Goal: Navigation & Orientation: Find specific page/section

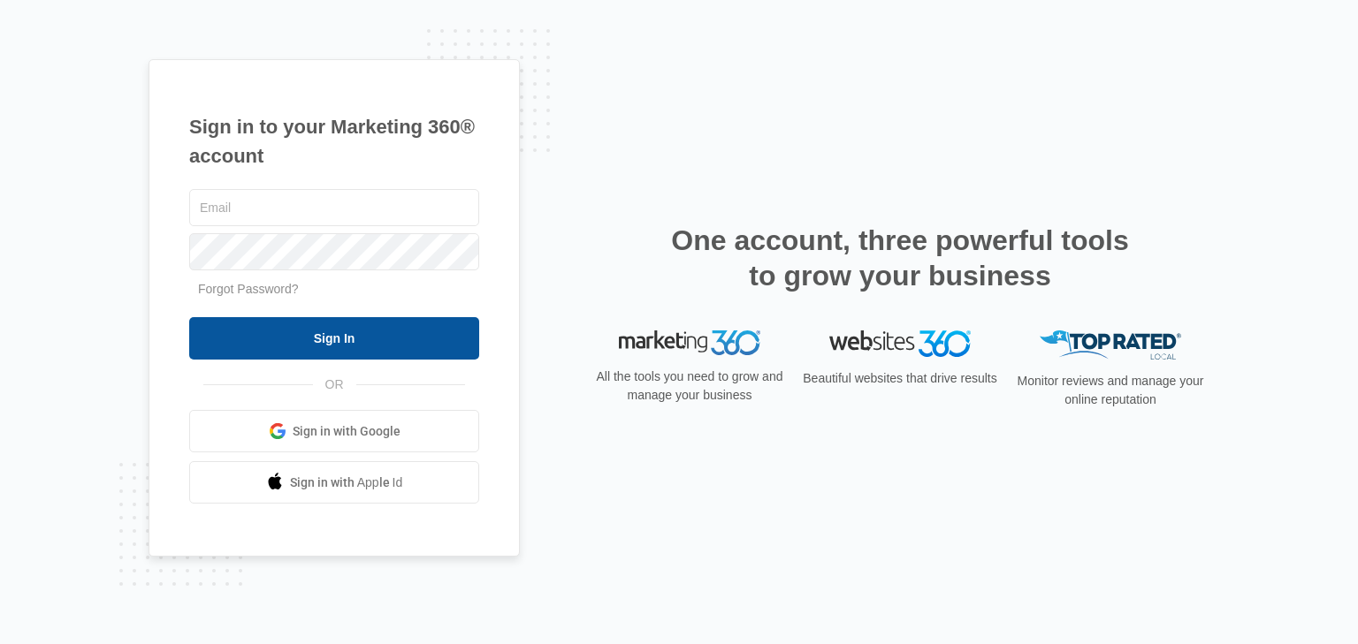
type input "[EMAIL_ADDRESS][DOMAIN_NAME]"
click at [343, 347] on input "Sign In" at bounding box center [334, 338] width 290 height 42
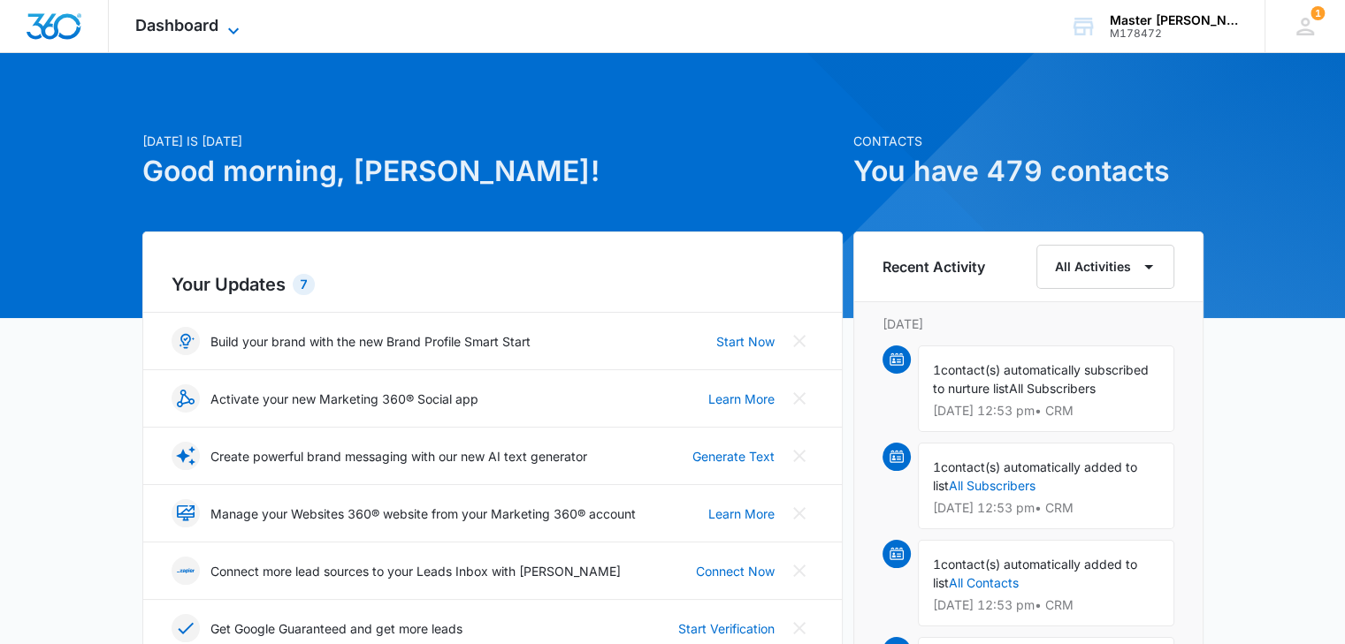
click at [194, 29] on span "Dashboard" at bounding box center [176, 25] width 83 height 19
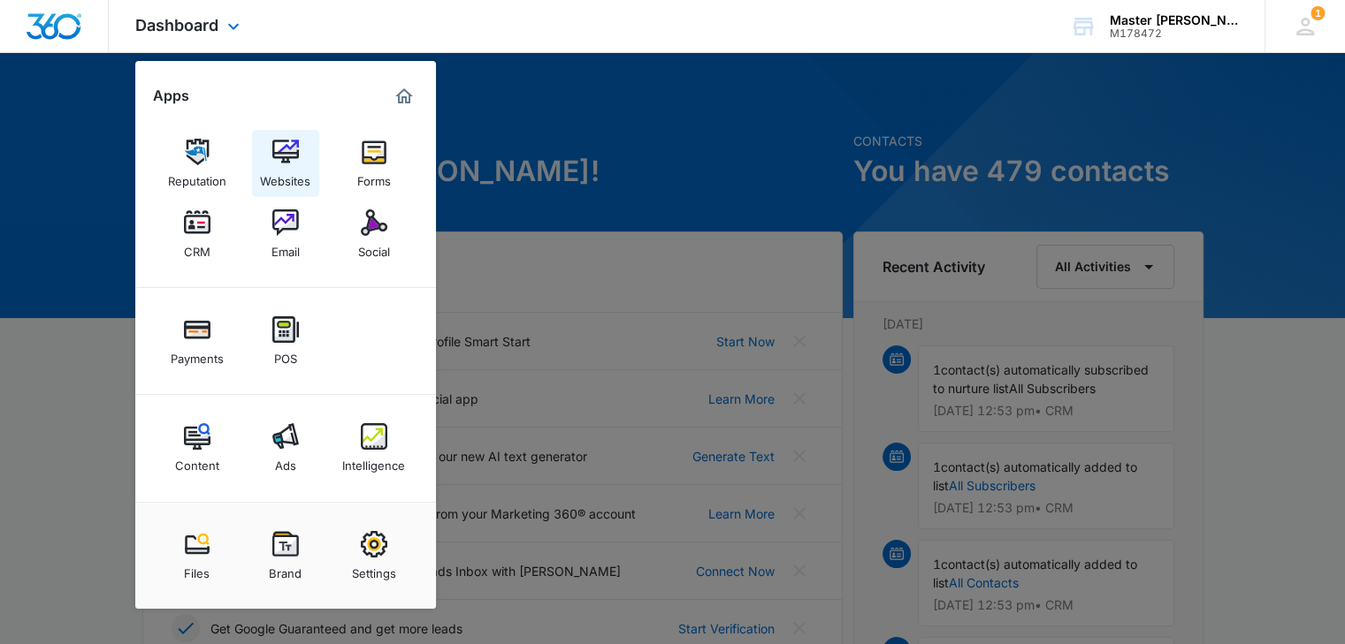
click at [274, 168] on div "Websites" at bounding box center [285, 176] width 50 height 23
